Goal: Register for event/course

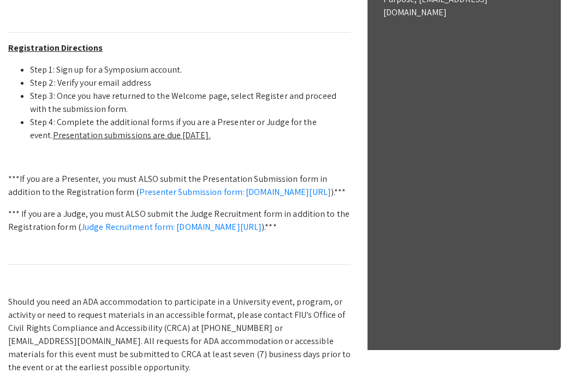
scroll to position [541, 0]
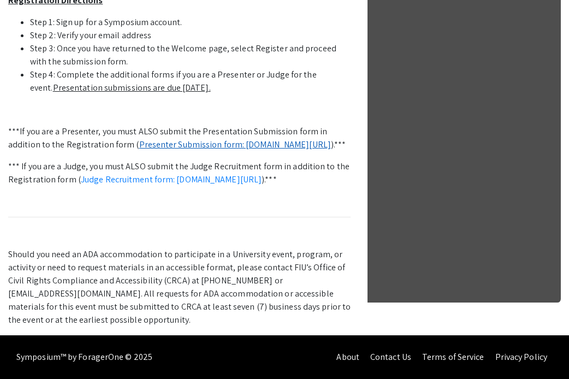
click at [149, 139] on link "Presenter Submission form: [DOMAIN_NAME][URL]" at bounding box center [235, 144] width 192 height 11
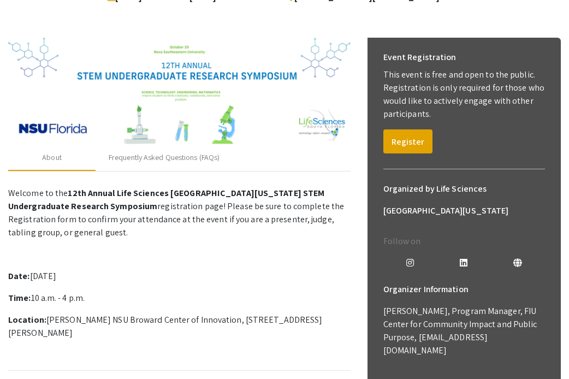
scroll to position [0, 0]
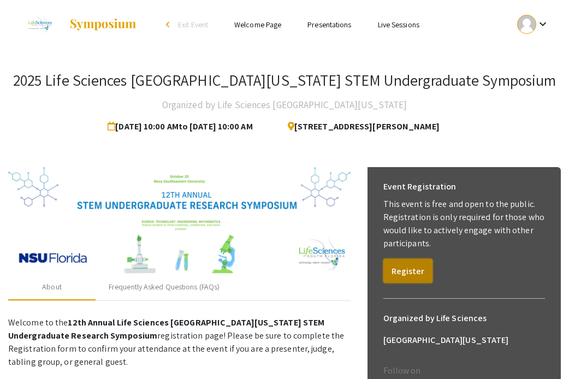
click at [416, 267] on button "Register" at bounding box center [407, 271] width 49 height 24
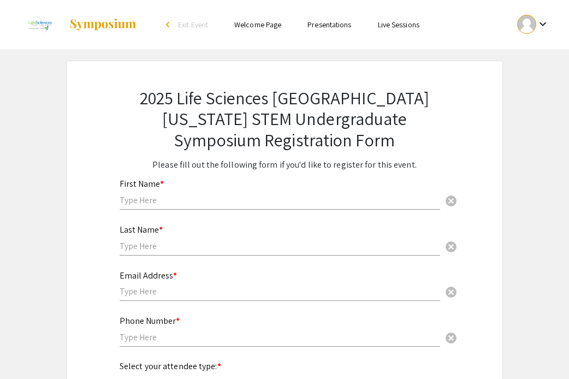
click at [225, 208] on div "First Name * cancel" at bounding box center [280, 188] width 320 height 41
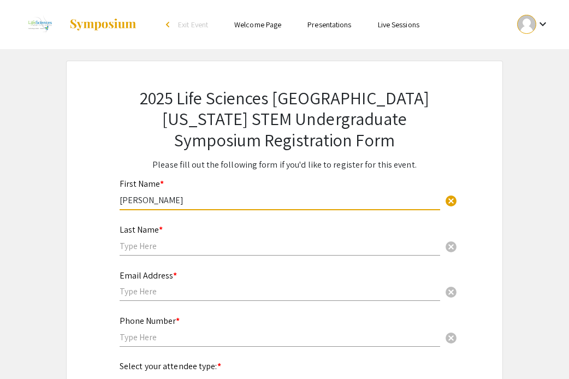
type input "[PERSON_NAME]"
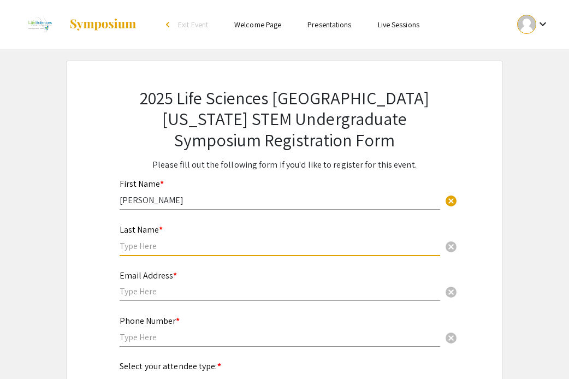
click at [161, 245] on input "text" at bounding box center [280, 245] width 320 height 11
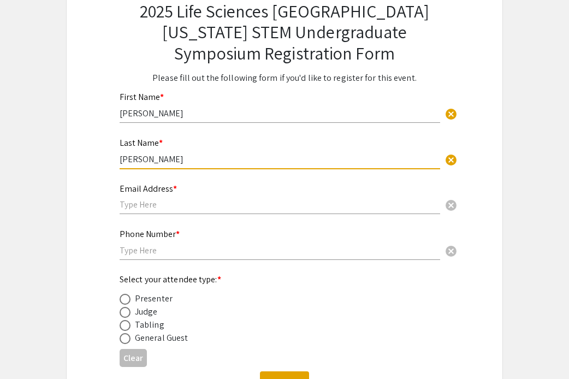
type input "[PERSON_NAME]"
click at [140, 203] on input "text" at bounding box center [280, 204] width 320 height 11
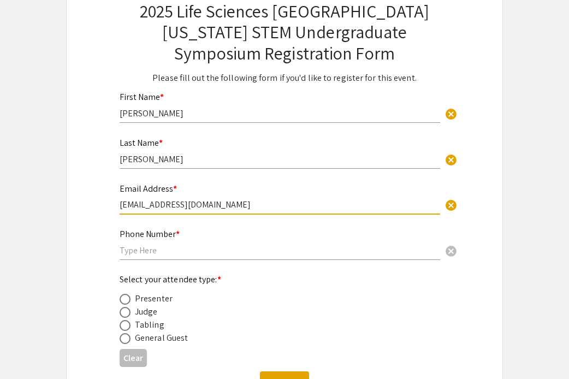
type input "[EMAIL_ADDRESS][DOMAIN_NAME]"
click at [130, 252] on input "text" at bounding box center [280, 250] width 320 height 11
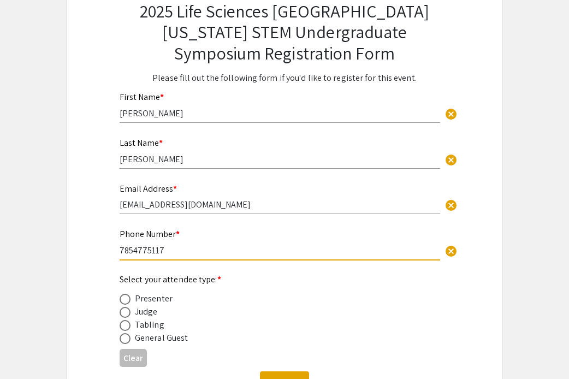
scroll to position [93, 0]
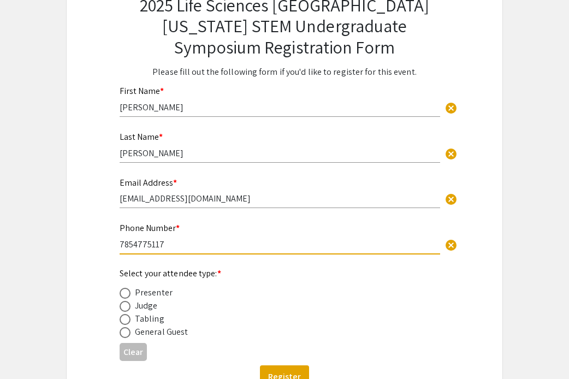
type input "7854775117"
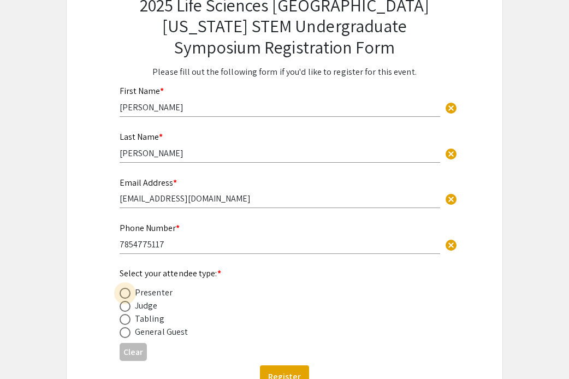
click at [123, 291] on span at bounding box center [125, 293] width 11 height 11
click at [123, 291] on input "radio" at bounding box center [125, 293] width 11 height 11
radio input "true"
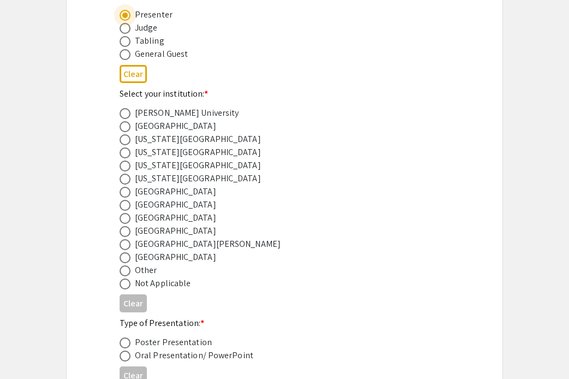
scroll to position [391, 0]
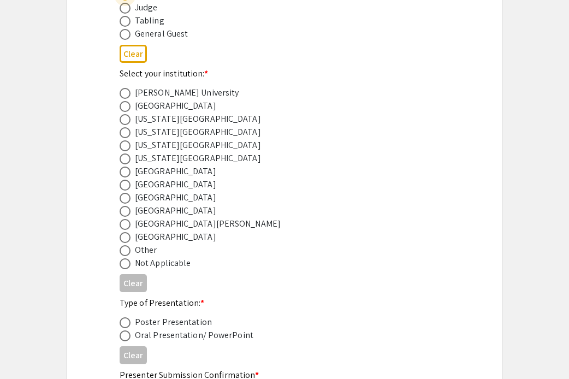
click at [124, 133] on span at bounding box center [125, 132] width 11 height 11
click at [124, 133] on input "radio" at bounding box center [125, 132] width 11 height 11
radio input "true"
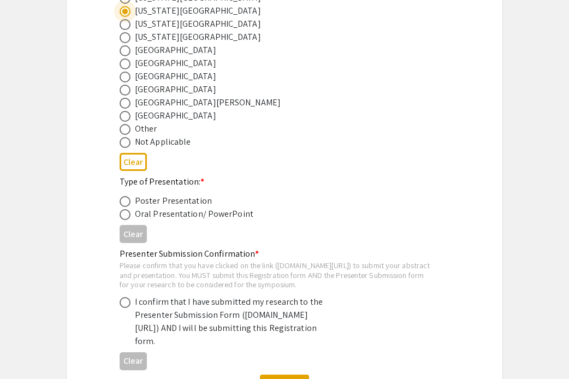
scroll to position [602, 0]
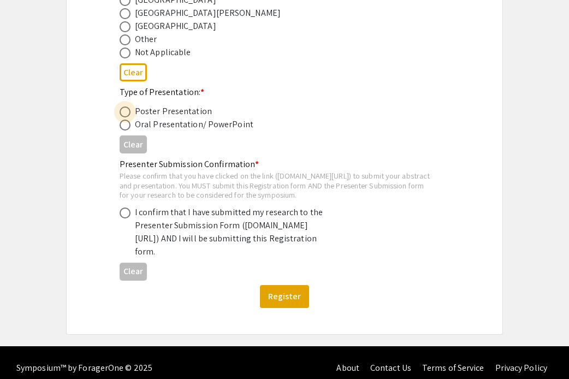
click at [126, 112] on span at bounding box center [125, 111] width 11 height 11
click at [126, 112] on input "radio" at bounding box center [125, 111] width 11 height 11
radio input "true"
click at [127, 218] on span at bounding box center [125, 212] width 11 height 11
click at [127, 218] on input "radio" at bounding box center [125, 212] width 11 height 11
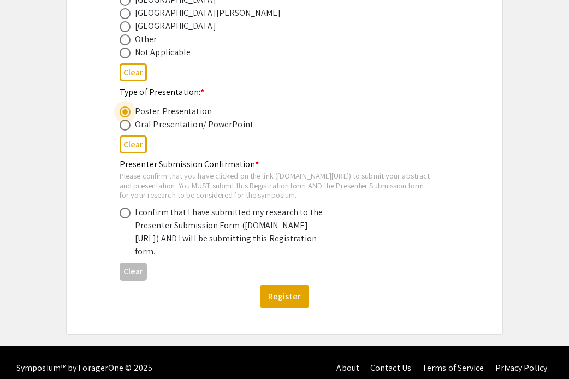
radio input "true"
